Goal: Find specific page/section: Find specific page/section

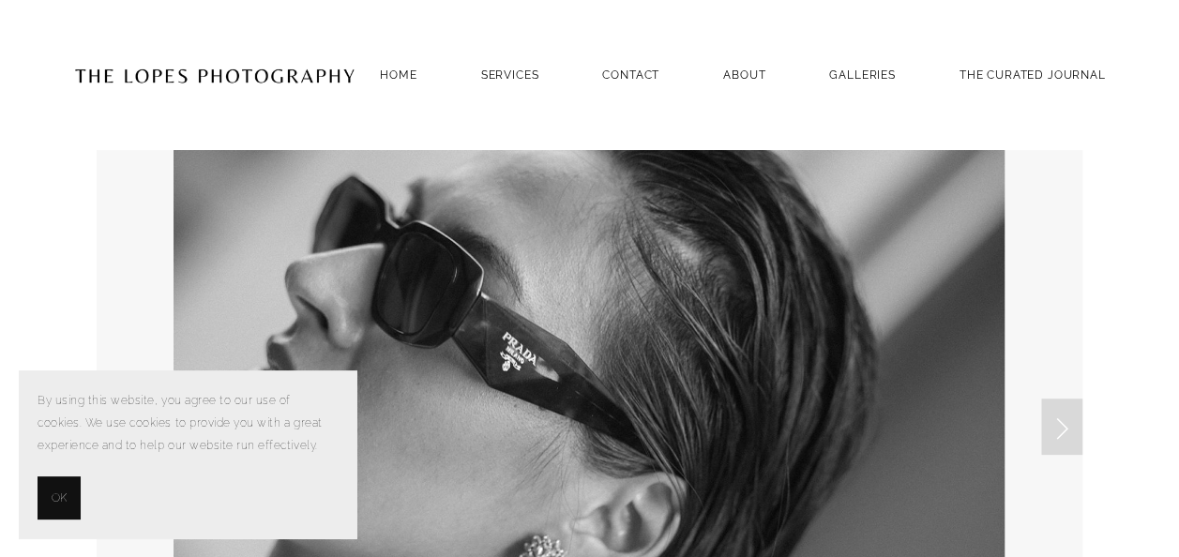
drag, startPoint x: 48, startPoint y: 487, endPoint x: 63, endPoint y: 479, distance: 16.8
click at [49, 486] on button "OK" at bounding box center [59, 498] width 43 height 43
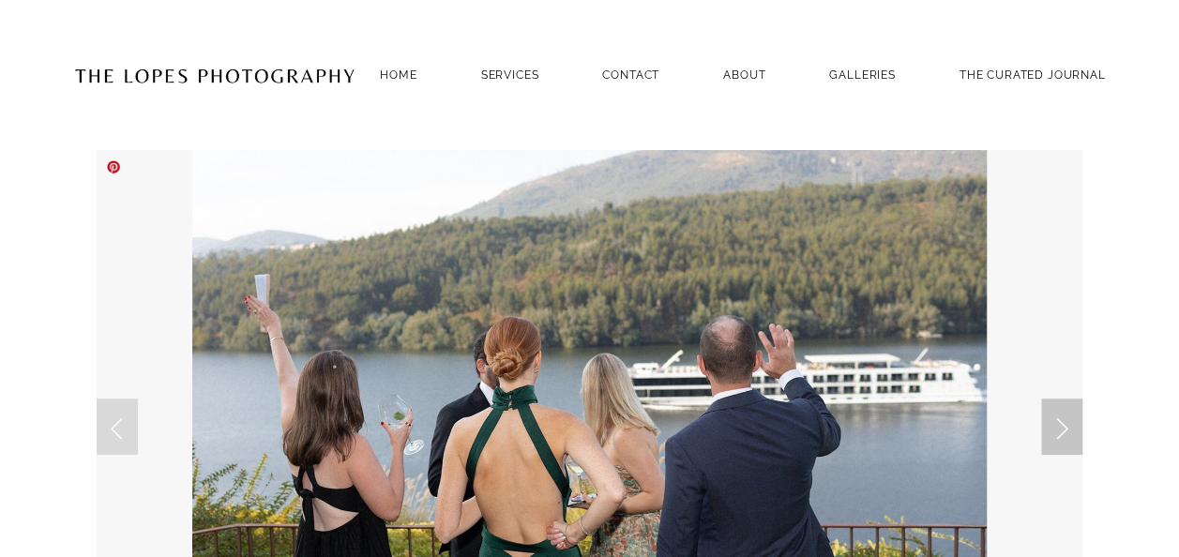
click at [1060, 433] on link "Next Slide" at bounding box center [1061, 427] width 41 height 56
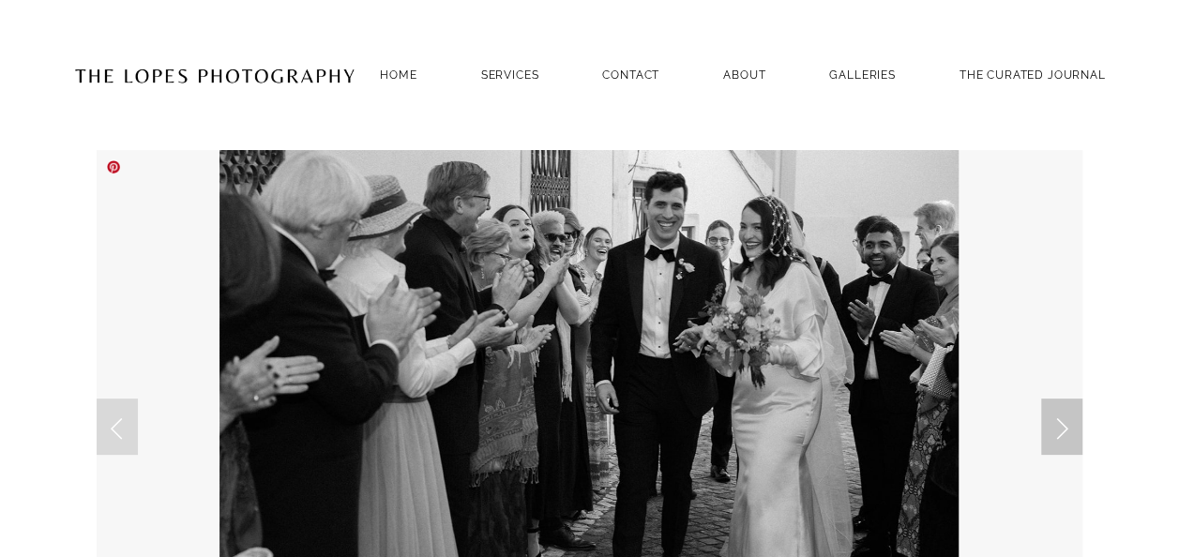
click at [1060, 433] on link "Next Slide" at bounding box center [1061, 427] width 41 height 56
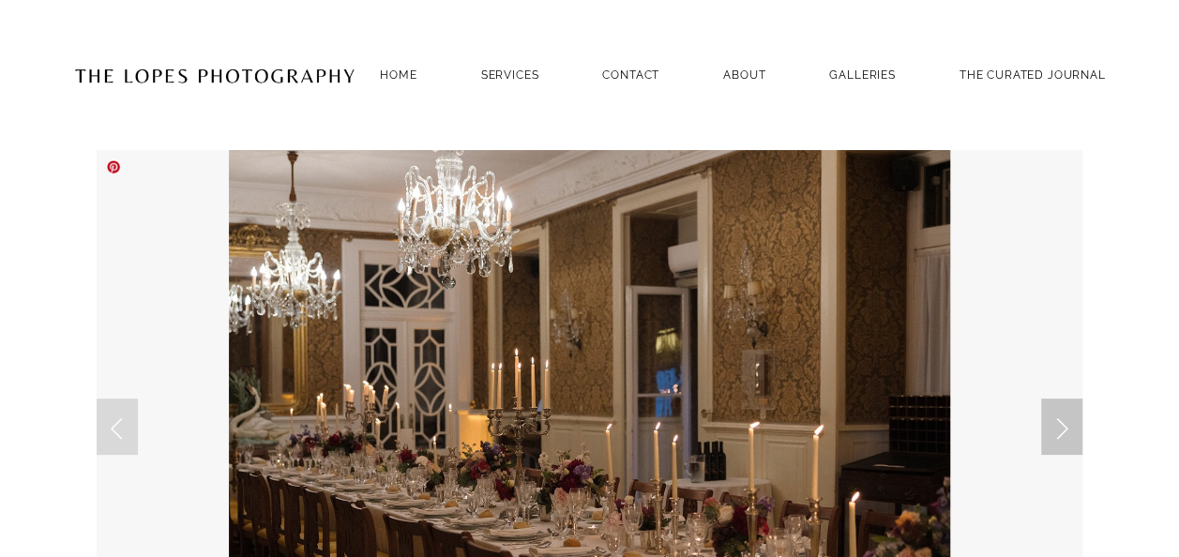
click at [1060, 433] on link "Next Slide" at bounding box center [1061, 427] width 41 height 56
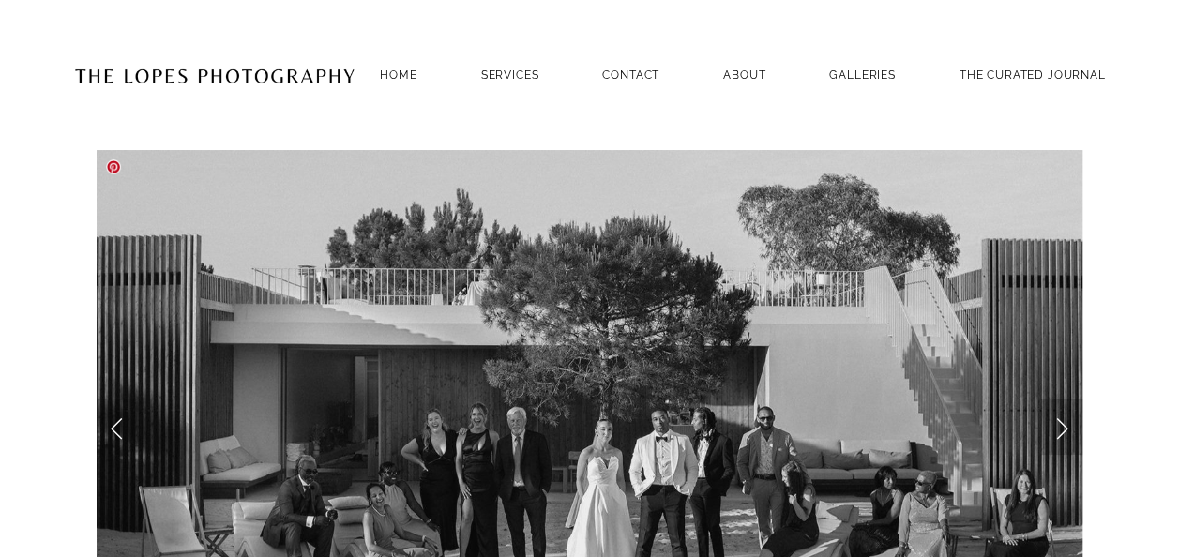
click at [1060, 433] on link "Next Slide" at bounding box center [1061, 427] width 41 height 56
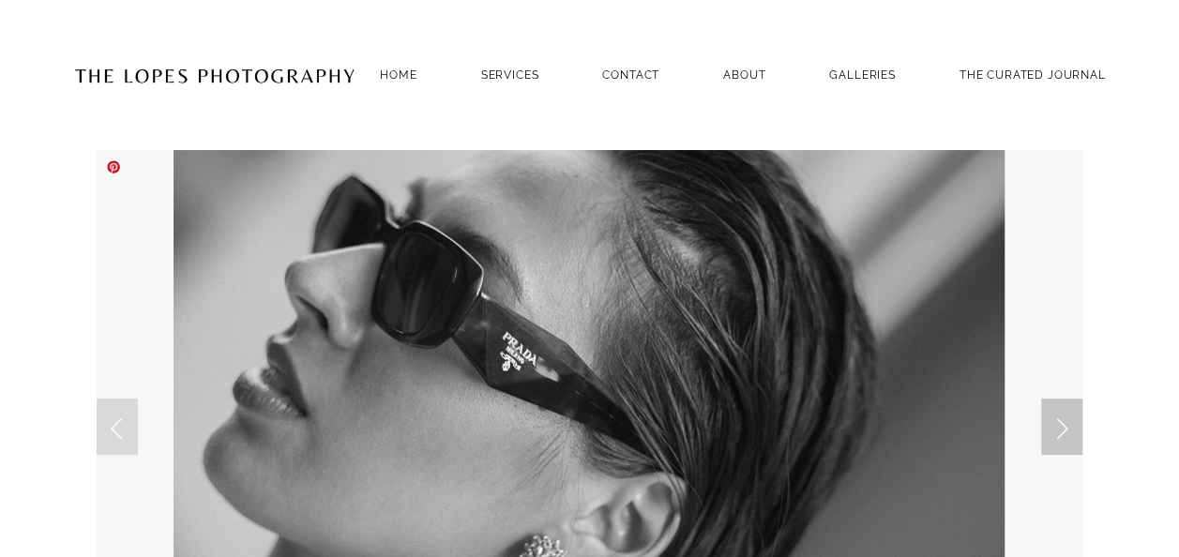
click at [1060, 433] on link "Next Slide" at bounding box center [1061, 427] width 41 height 56
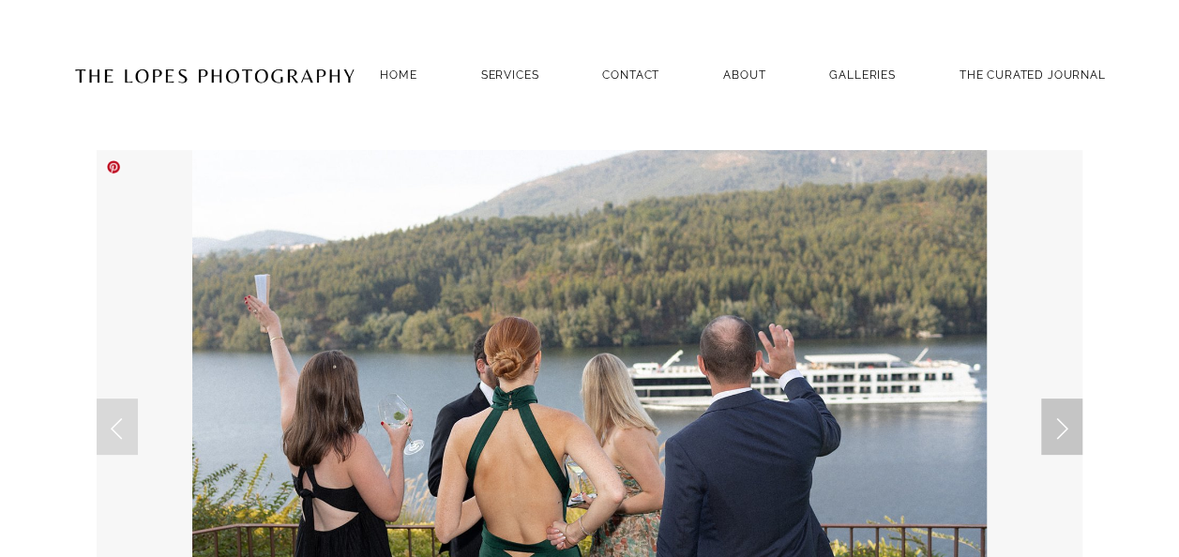
click at [1060, 433] on link "Next Slide" at bounding box center [1061, 427] width 41 height 56
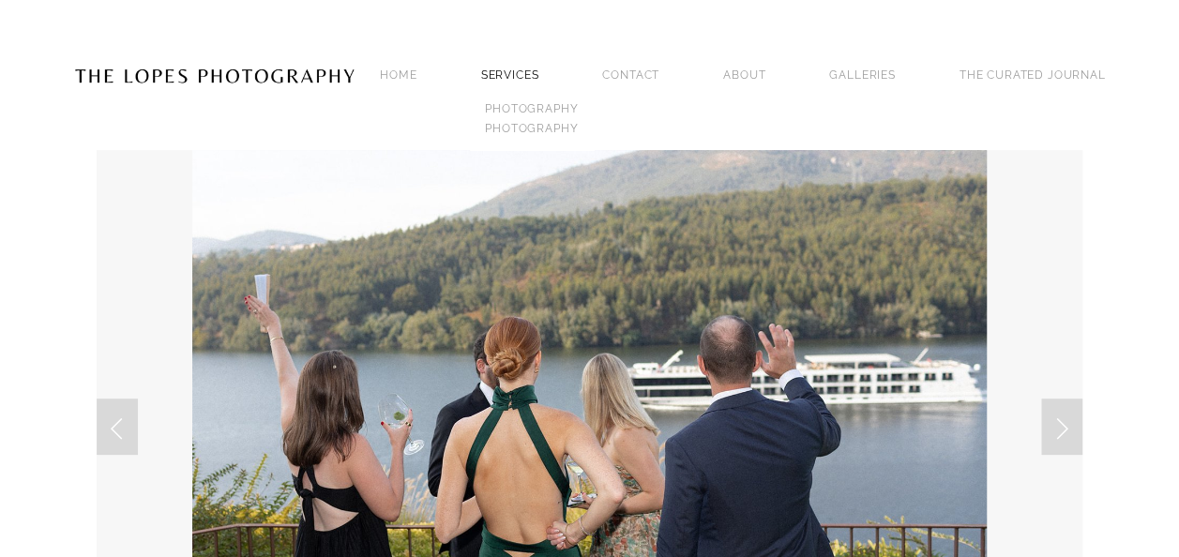
click at [512, 68] on link "SERVICES" at bounding box center [510, 74] width 58 height 13
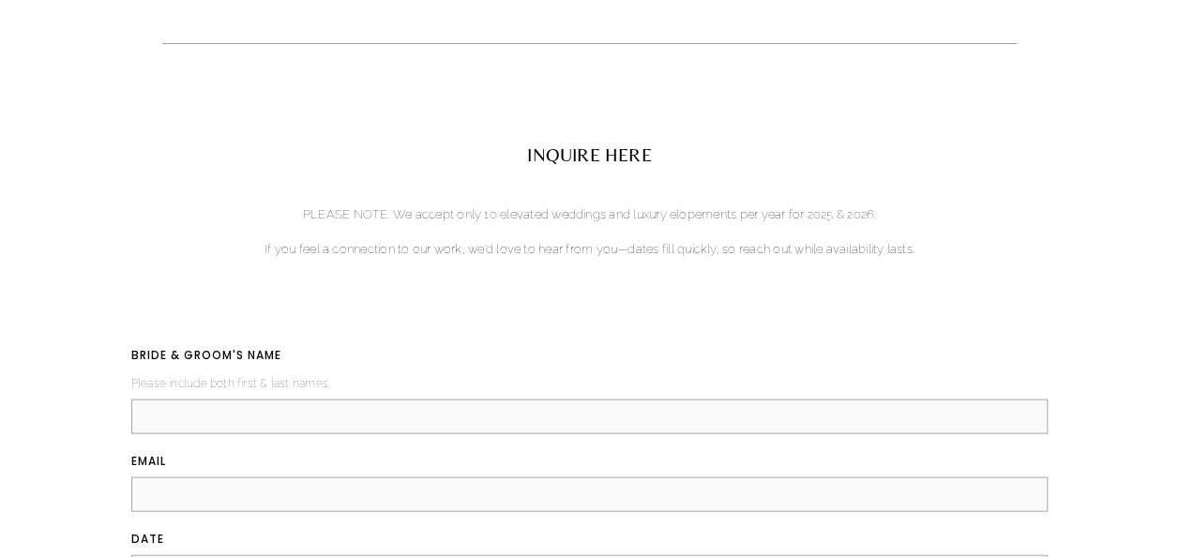
scroll to position [1908, 0]
